Goal: Information Seeking & Learning: Check status

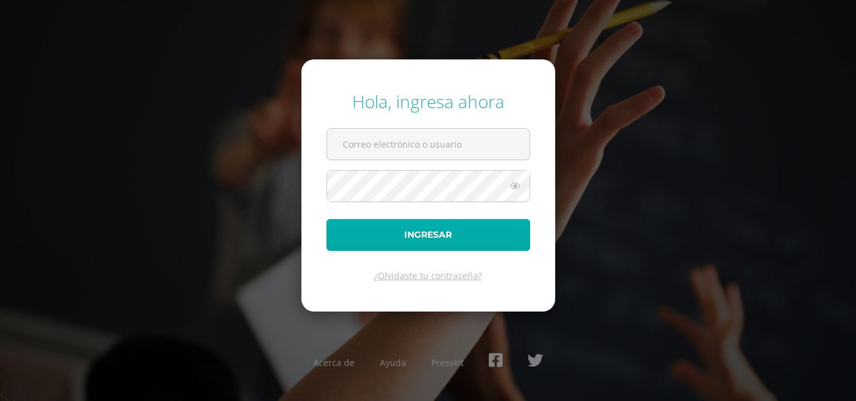
type input "[EMAIL_ADDRESS][DOMAIN_NAME]"
click at [509, 227] on button "Ingresar" at bounding box center [428, 235] width 204 height 32
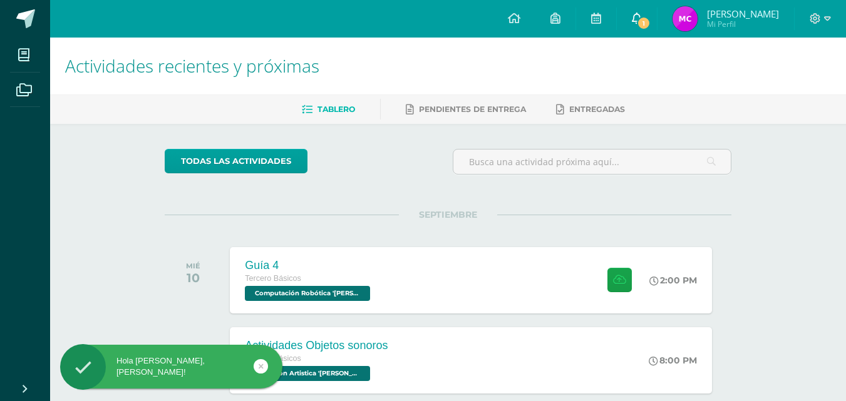
click at [651, 23] on span "1" at bounding box center [644, 23] width 14 height 14
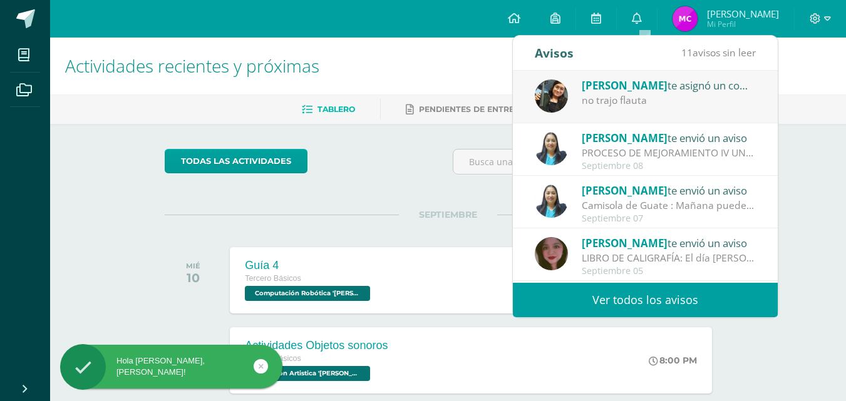
click at [722, 100] on div "no trajo flauta" at bounding box center [669, 100] width 174 height 14
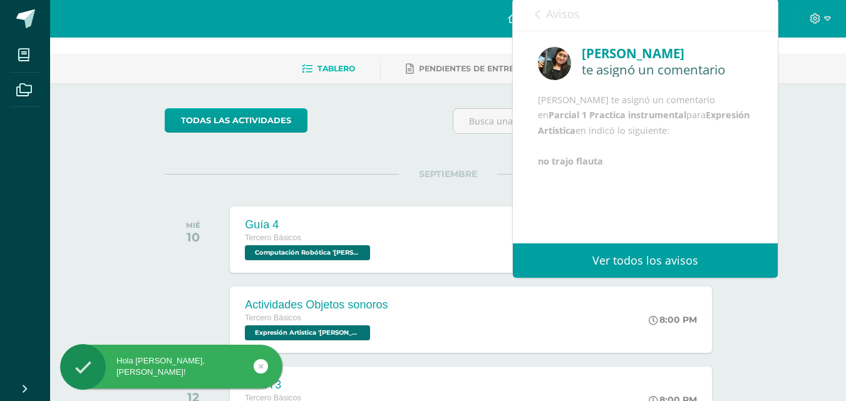
scroll to position [63, 0]
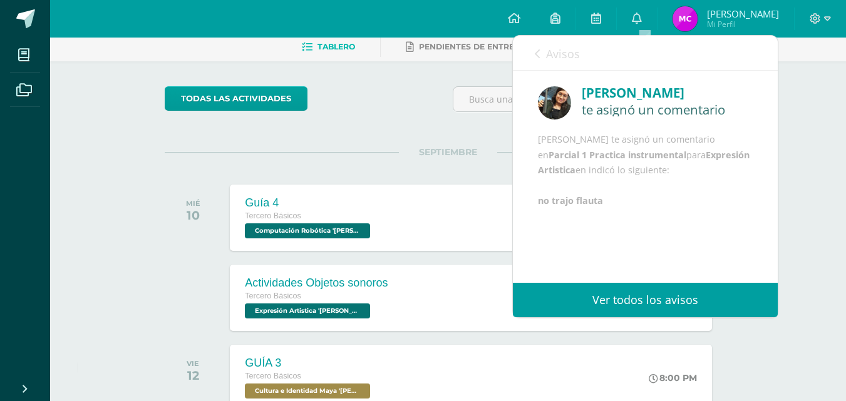
click at [536, 63] on link "Avisos" at bounding box center [557, 54] width 45 height 36
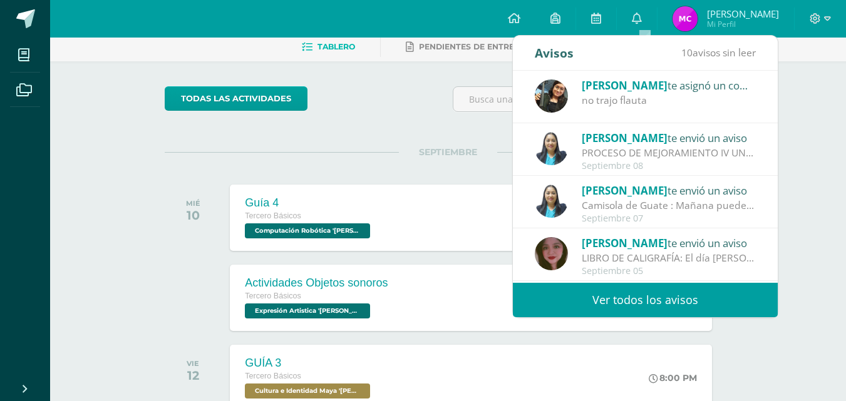
click at [442, 110] on div "todas las Actividades" at bounding box center [448, 104] width 577 height 36
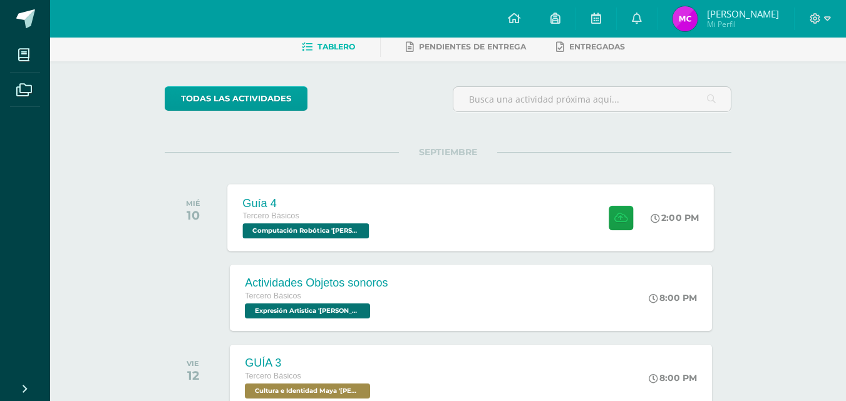
click at [415, 199] on div "Guía 4 Tercero Básicos Computación Robótica '[PERSON_NAME]' 2:00 PM Guía 4 Comp…" at bounding box center [471, 217] width 487 height 67
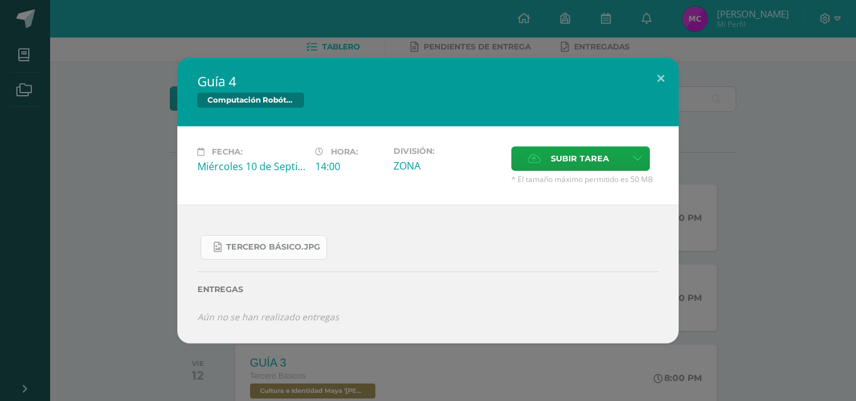
click at [307, 243] on span "Tercero Básico.jpg" at bounding box center [273, 247] width 94 height 10
click at [655, 83] on button at bounding box center [661, 79] width 36 height 43
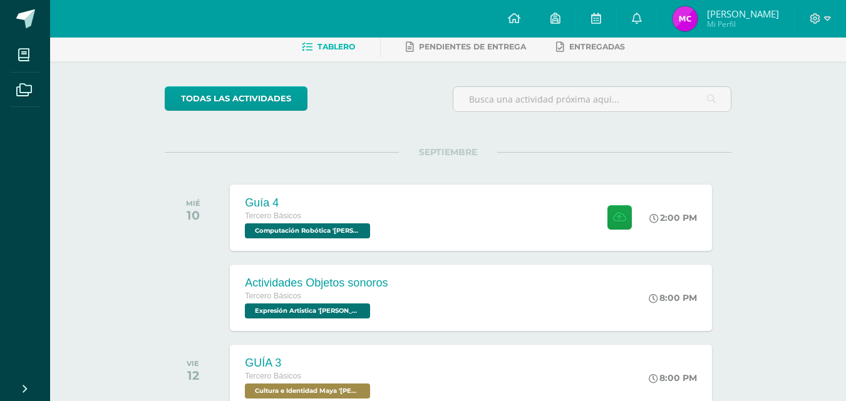
click at [656, 18] on link "0" at bounding box center [637, 19] width 40 height 38
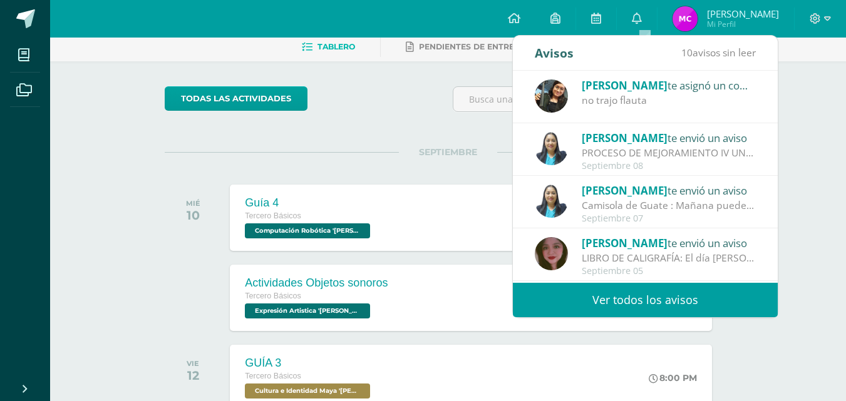
click at [639, 145] on div "[PERSON_NAME] te envió un aviso" at bounding box center [669, 138] width 174 height 16
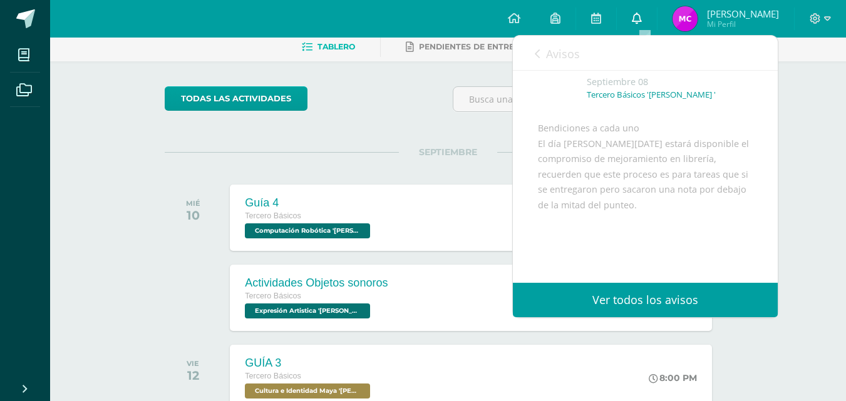
click at [653, 14] on link "0" at bounding box center [637, 19] width 40 height 38
click at [532, 53] on div "Avisos 10 avisos sin leer Avisos" at bounding box center [645, 53] width 265 height 35
drag, startPoint x: 541, startPoint y: 52, endPoint x: 551, endPoint y: 45, distance: 12.2
click at [545, 51] on link "Avisos" at bounding box center [557, 54] width 45 height 36
